Goal: Find specific page/section: Find specific page/section

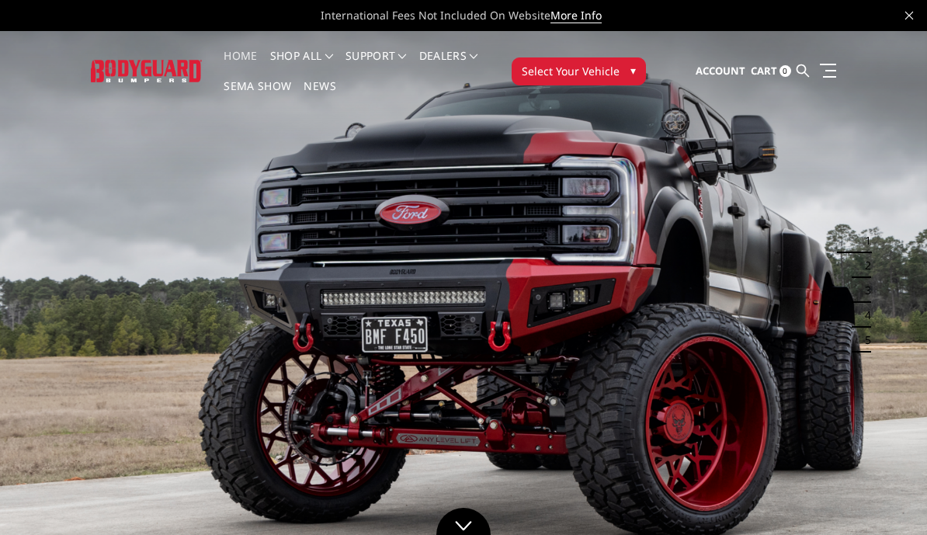
click at [626, 75] on button "Select Your Vehicle ▾" at bounding box center [579, 71] width 134 height 28
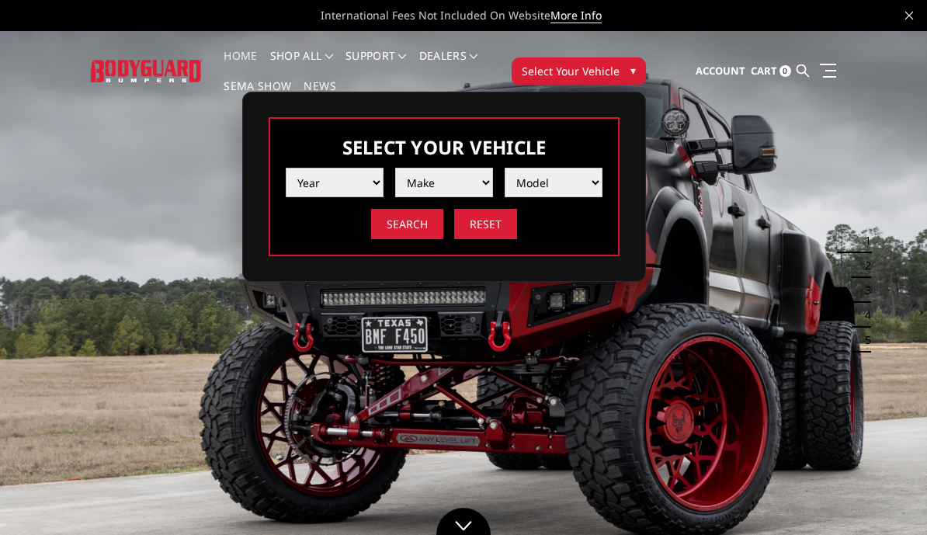
click at [356, 183] on select "Year [DATE] 2024 2023 2022 2021 2020 2019 2018 2017 2016 2015 2014 2013 2012 20…" at bounding box center [335, 183] width 98 height 30
select select "yr_2025"
click at [454, 179] on select "Make Chevrolet Ford GMC Ram Toyota" at bounding box center [444, 183] width 98 height 30
select select "mk_ram"
click at [565, 176] on select "Model 1500 6-Lug 1500 Rebel 2500 / 3500 4500 / 5500 RHO" at bounding box center [554, 183] width 98 height 30
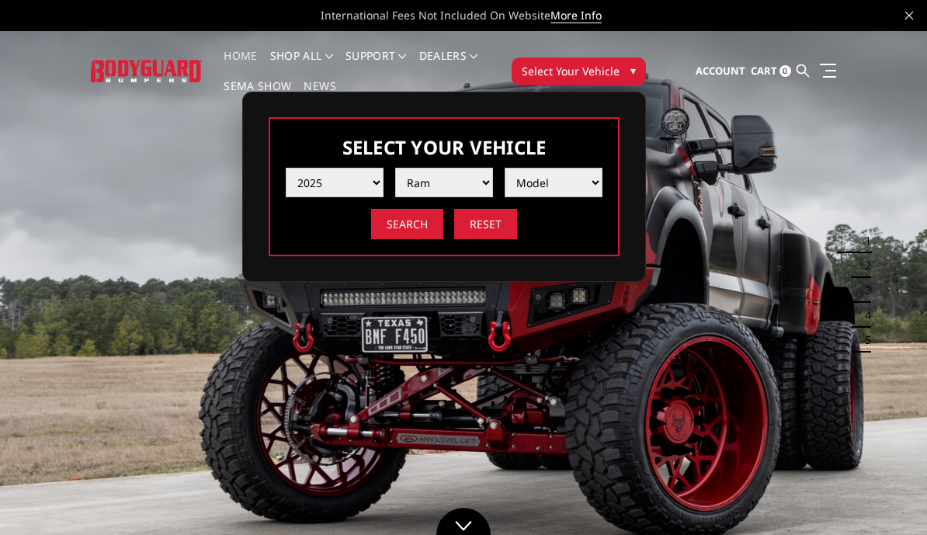
select select "md_rho"
click at [415, 221] on input "Search" at bounding box center [407, 224] width 72 height 30
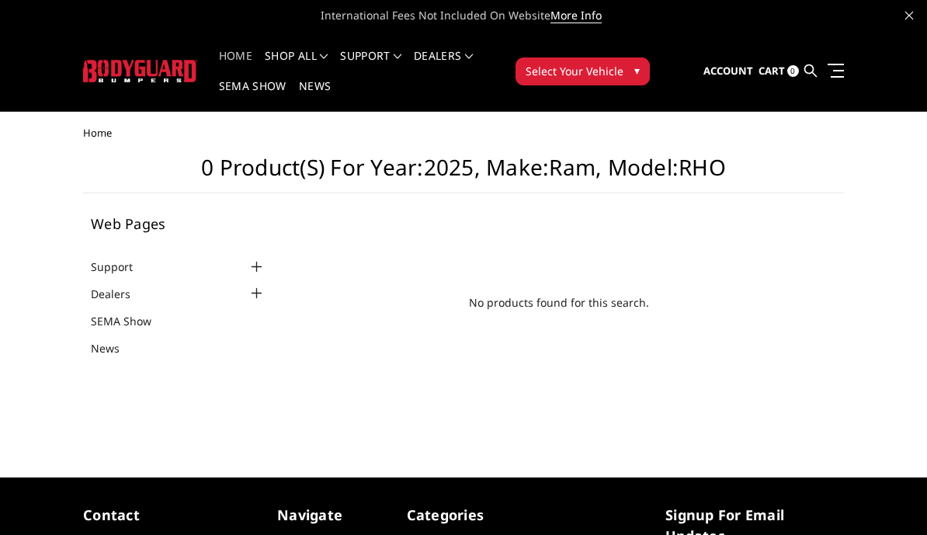
click at [249, 50] on link "Home" at bounding box center [235, 65] width 33 height 30
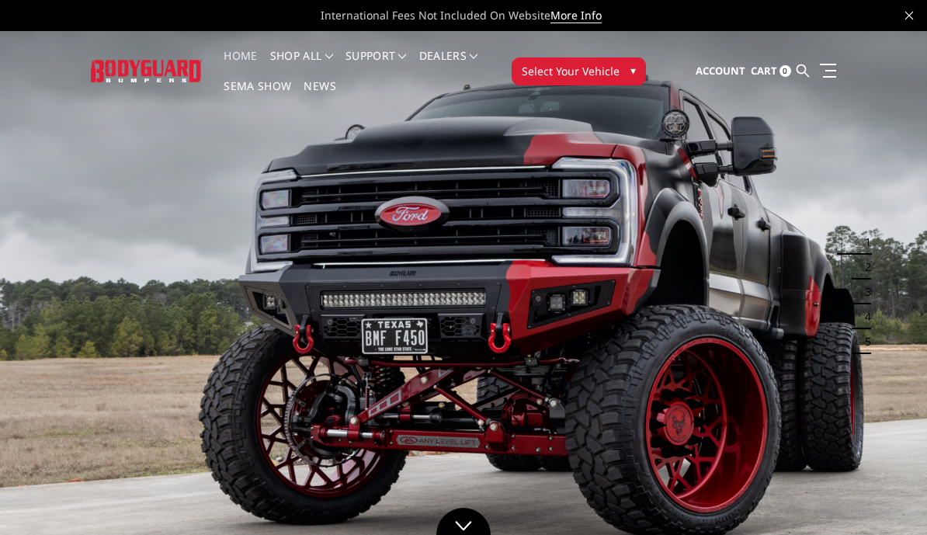
click at [621, 78] on button "Select Your Vehicle ▾" at bounding box center [579, 71] width 134 height 28
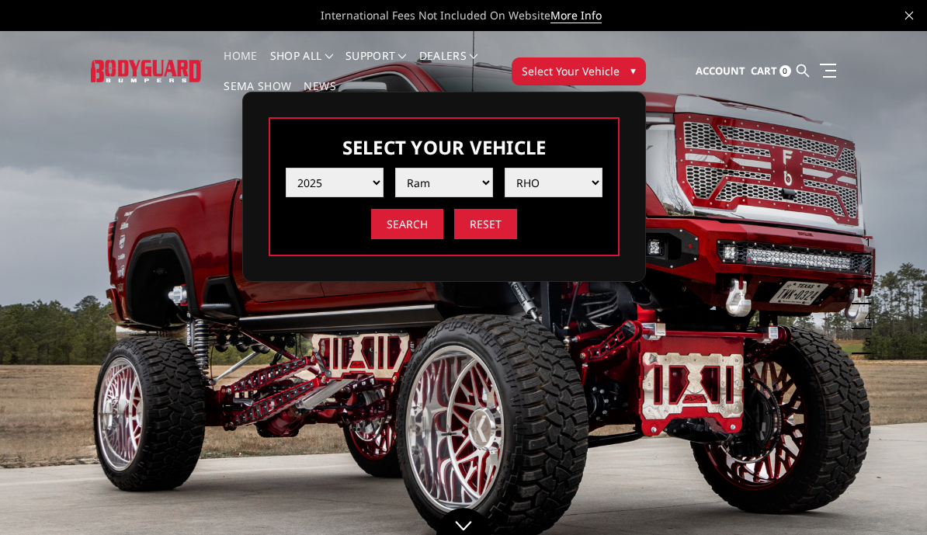
click at [422, 232] on input "Search" at bounding box center [407, 224] width 72 height 30
